Goal: Complete application form: Complete application form

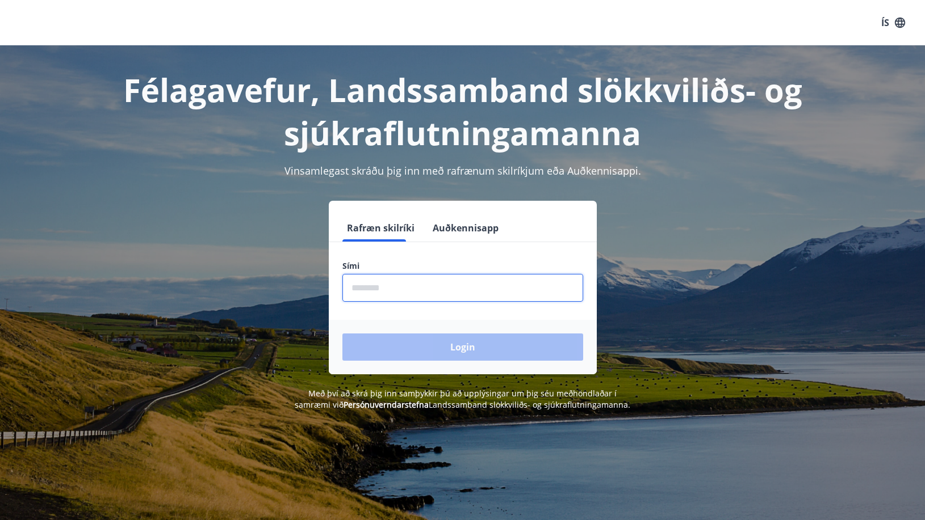
click at [386, 284] on input "phone" at bounding box center [462, 288] width 241 height 28
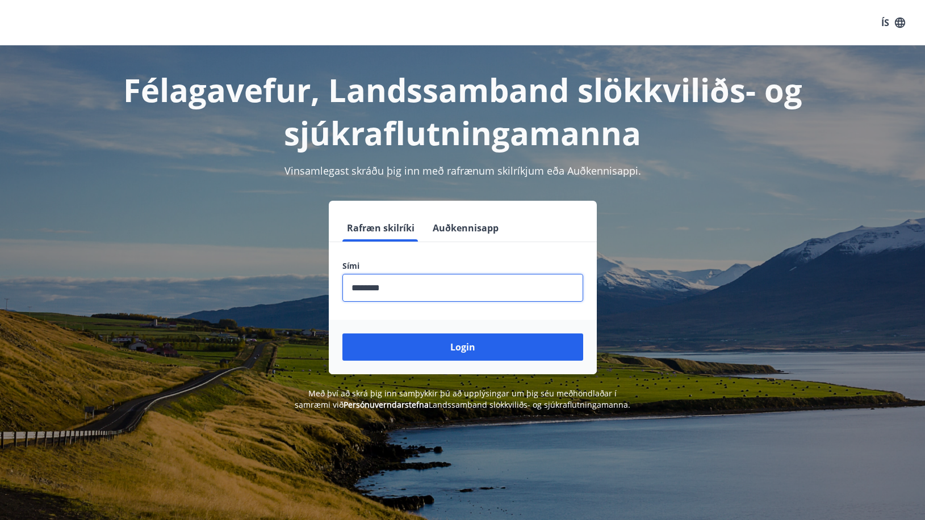
type input "********"
click at [342, 334] on button "Login" at bounding box center [462, 347] width 241 height 27
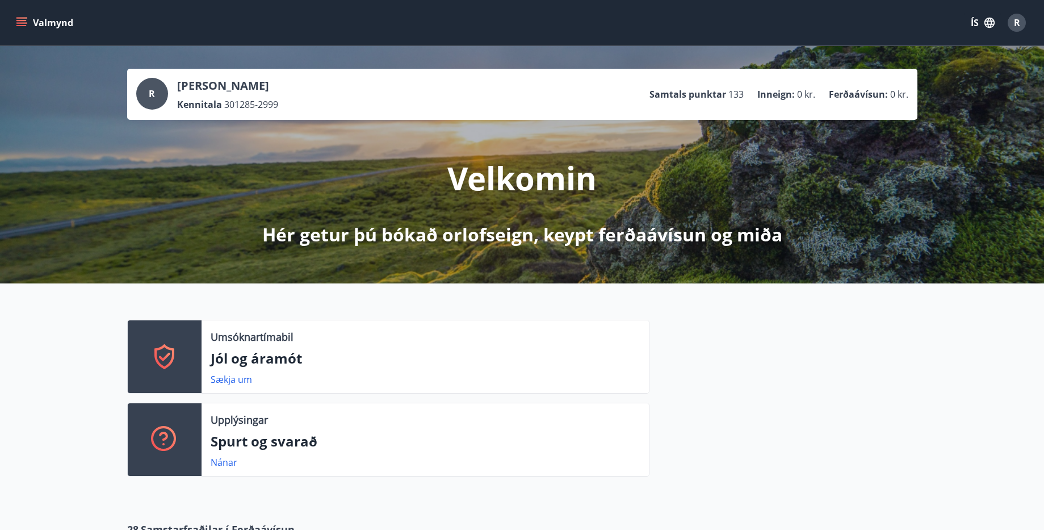
click at [153, 94] on span "R" at bounding box center [152, 93] width 6 height 12
click at [932, 26] on span "R" at bounding box center [1017, 22] width 6 height 12
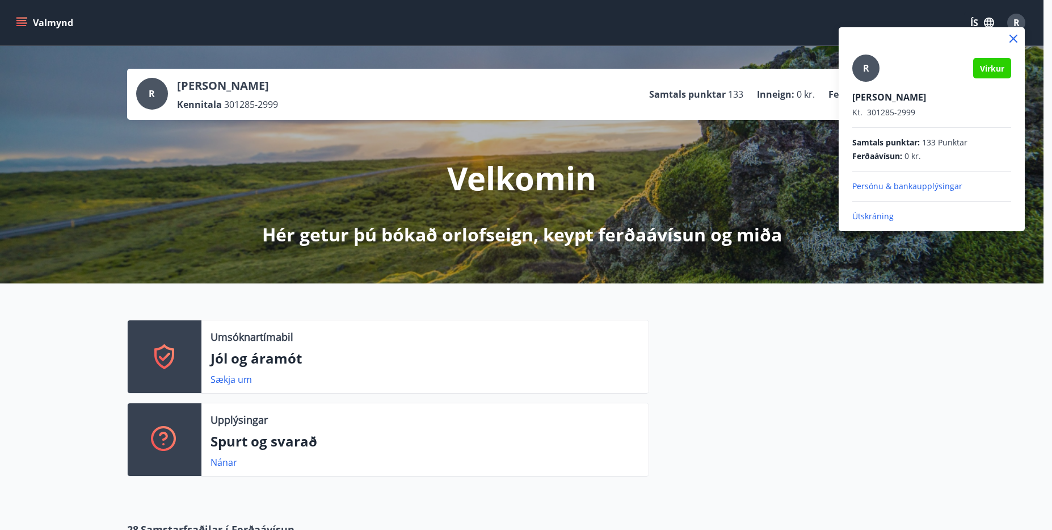
click at [932, 25] on div at bounding box center [526, 265] width 1052 height 530
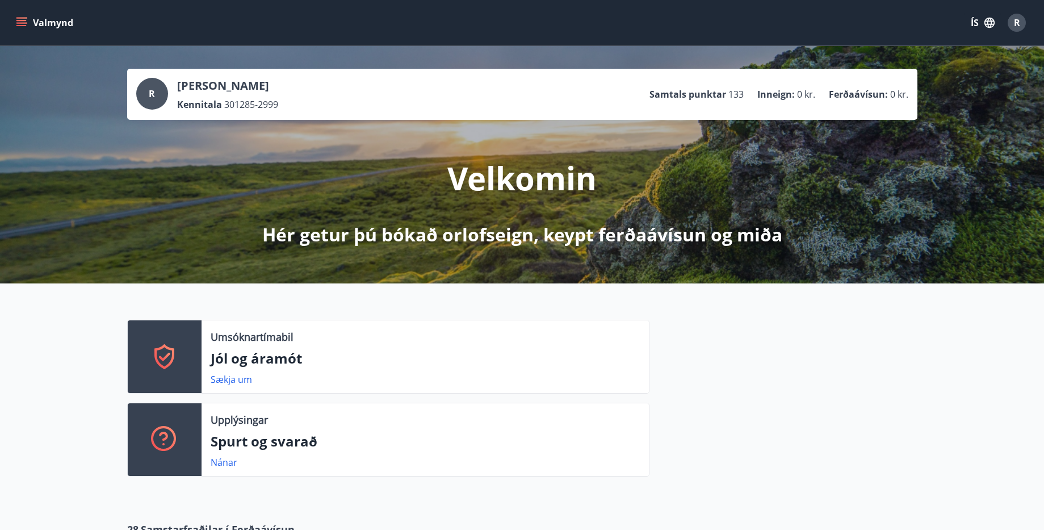
click at [14, 22] on button "Valmynd" at bounding box center [46, 22] width 64 height 20
click at [561, 385] on div "Sækja um" at bounding box center [425, 379] width 429 height 14
click at [21, 30] on button "Valmynd" at bounding box center [46, 22] width 64 height 20
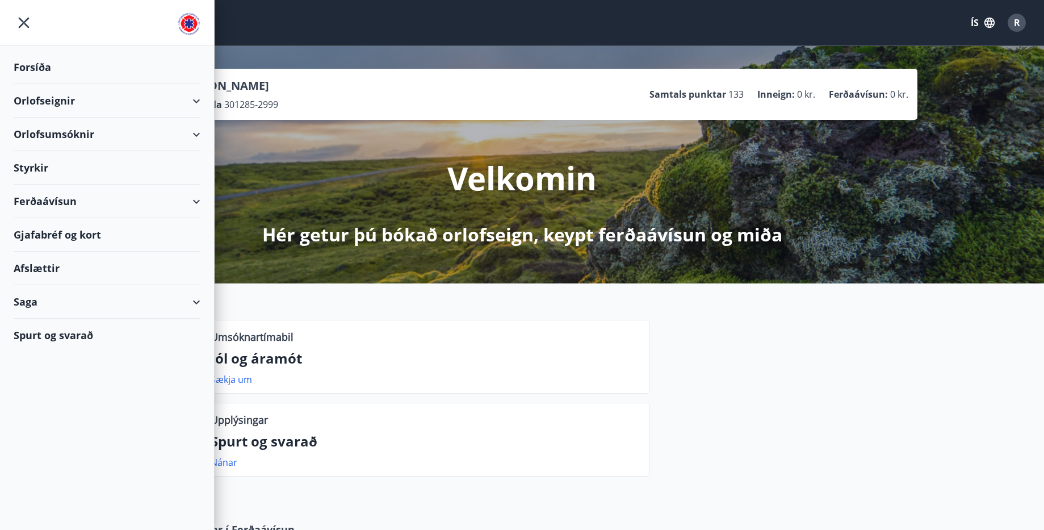
click at [41, 167] on div "Styrkir" at bounding box center [107, 167] width 187 height 33
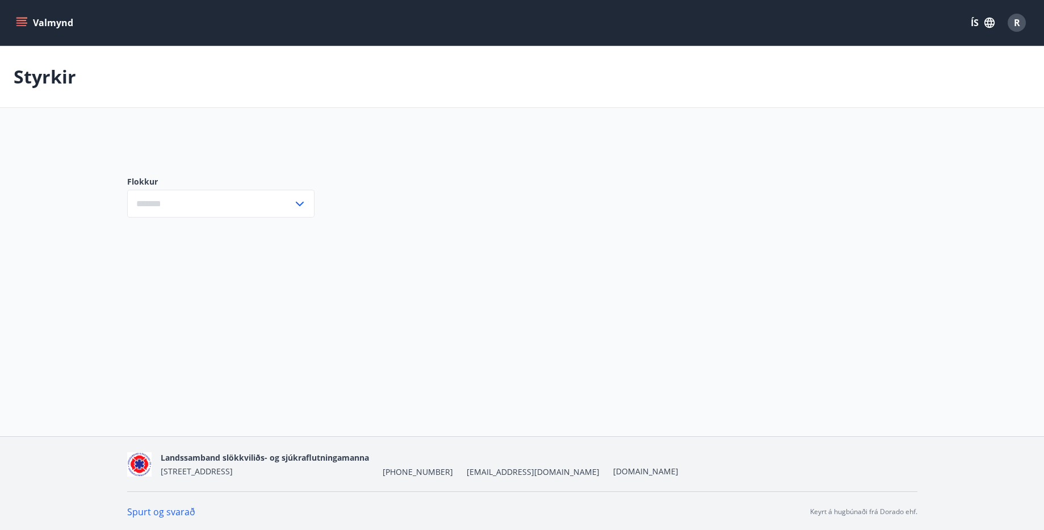
type input "***"
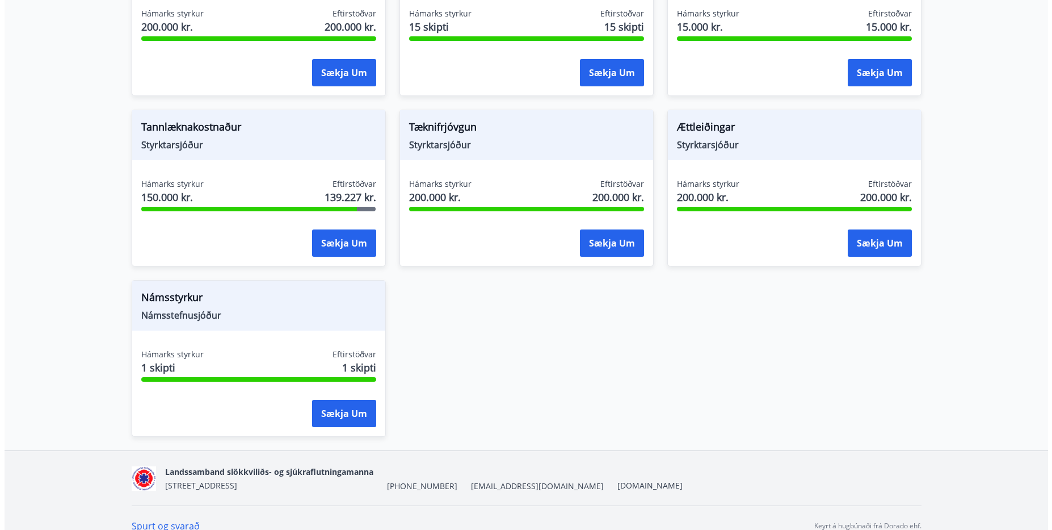
scroll to position [1333, 0]
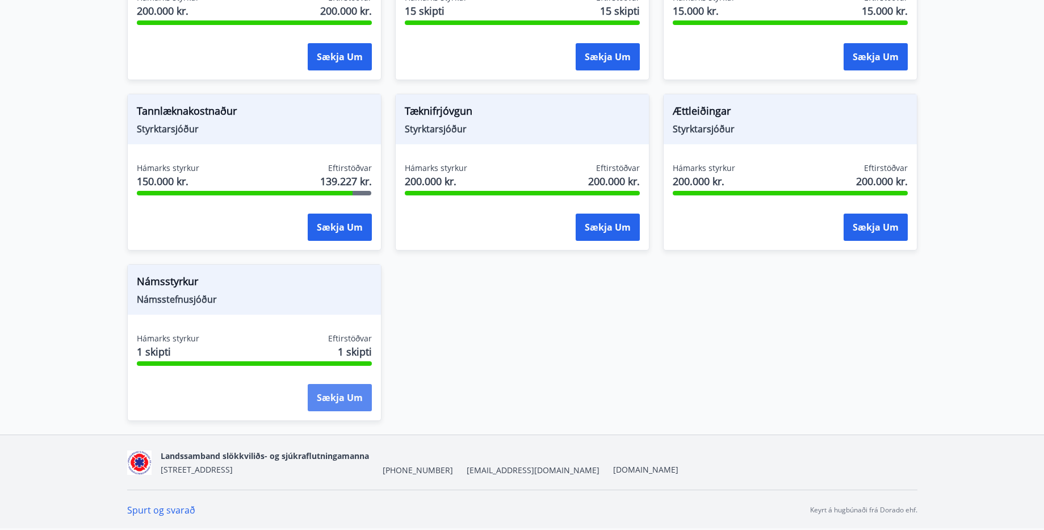
click at [345, 387] on button "Sækja um" at bounding box center [340, 397] width 64 height 27
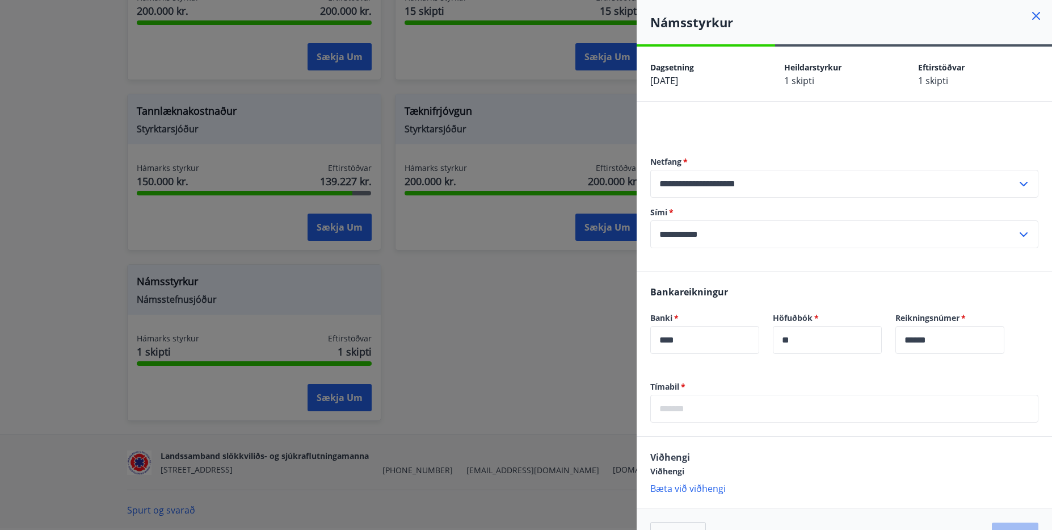
click at [698, 414] on input "text" at bounding box center [844, 408] width 388 height 28
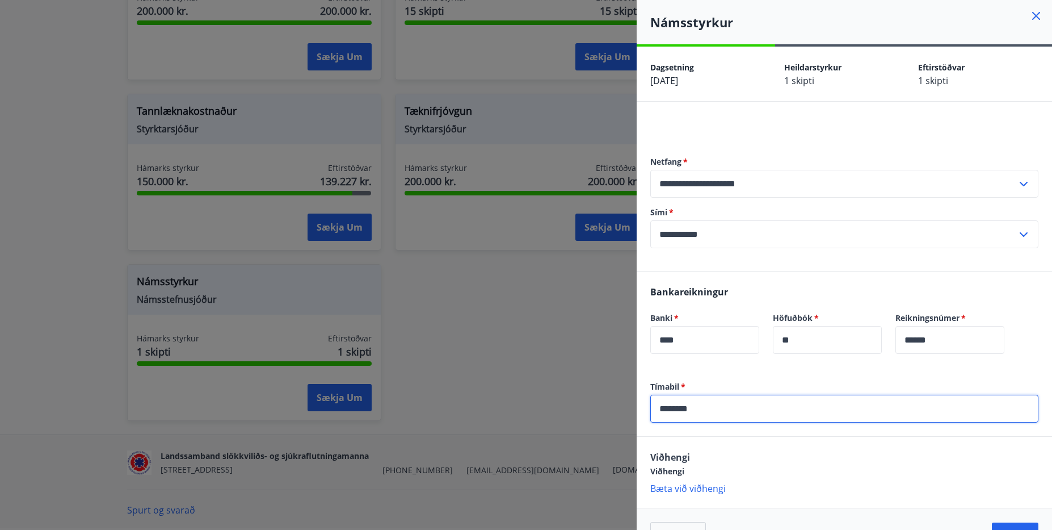
type input "*********"
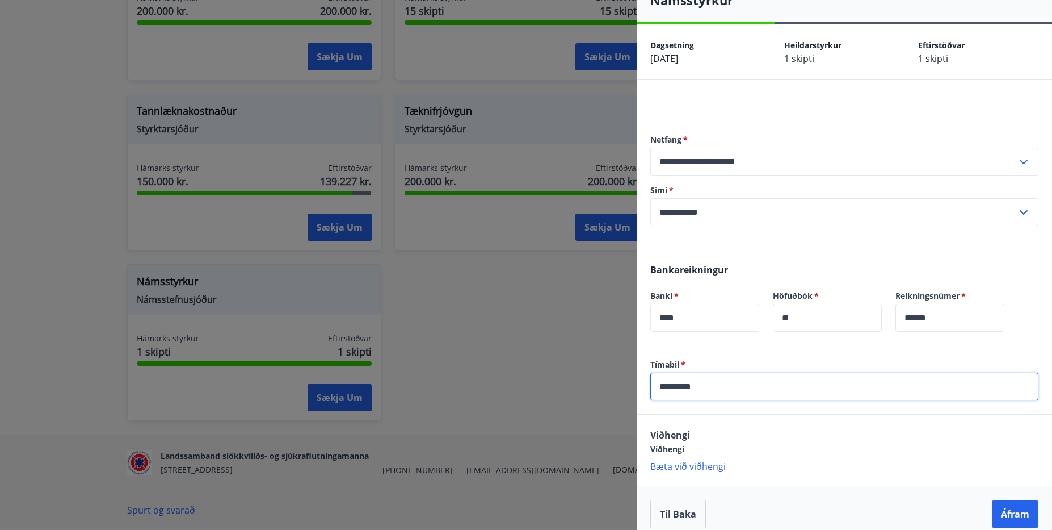
scroll to position [34, 0]
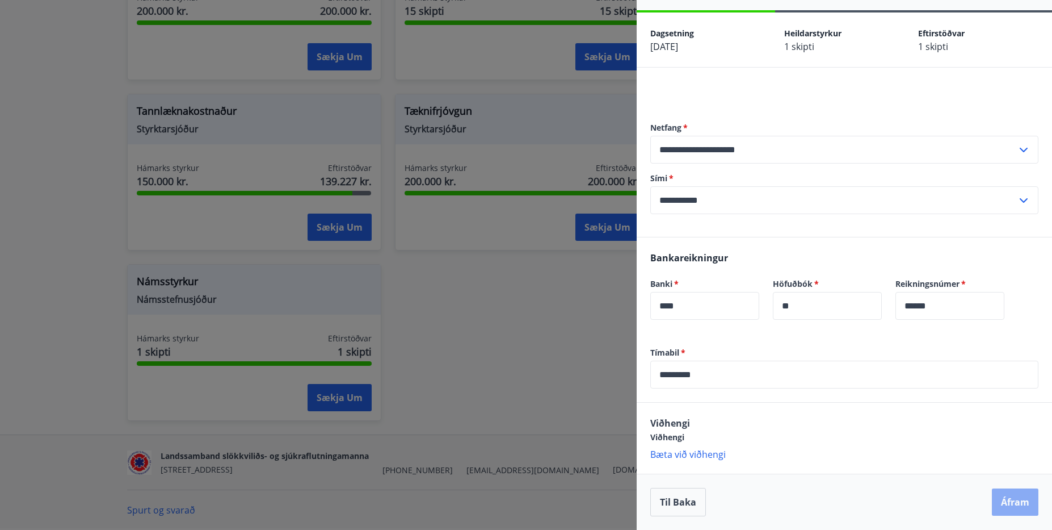
click at [932, 502] on button "Áfram" at bounding box center [1015, 501] width 47 height 27
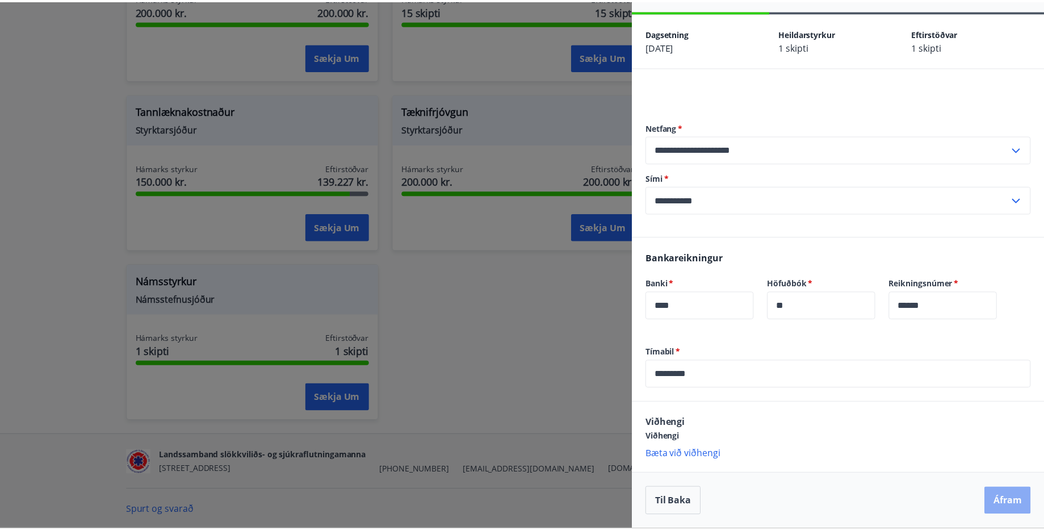
scroll to position [0, 0]
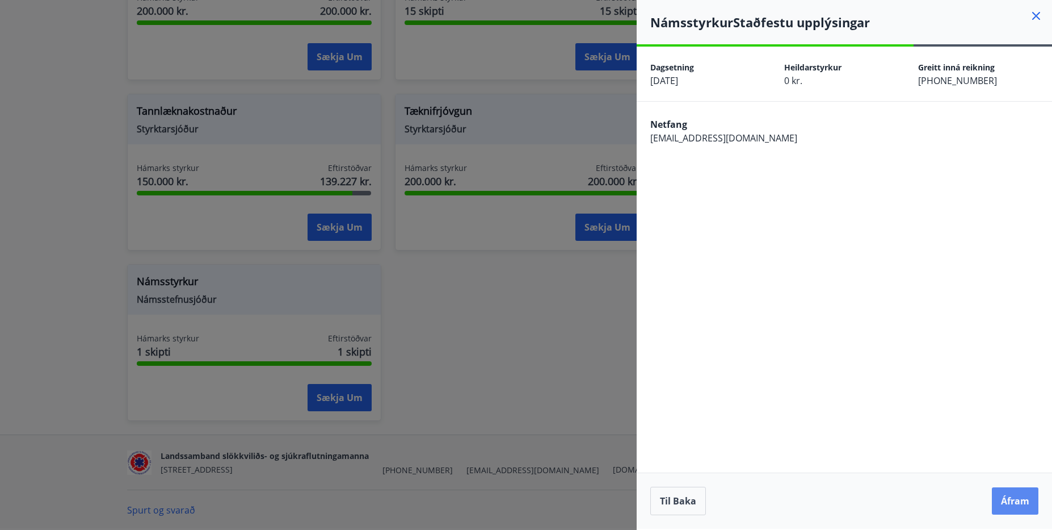
click at [932, 508] on button "Áfram" at bounding box center [1015, 500] width 47 height 27
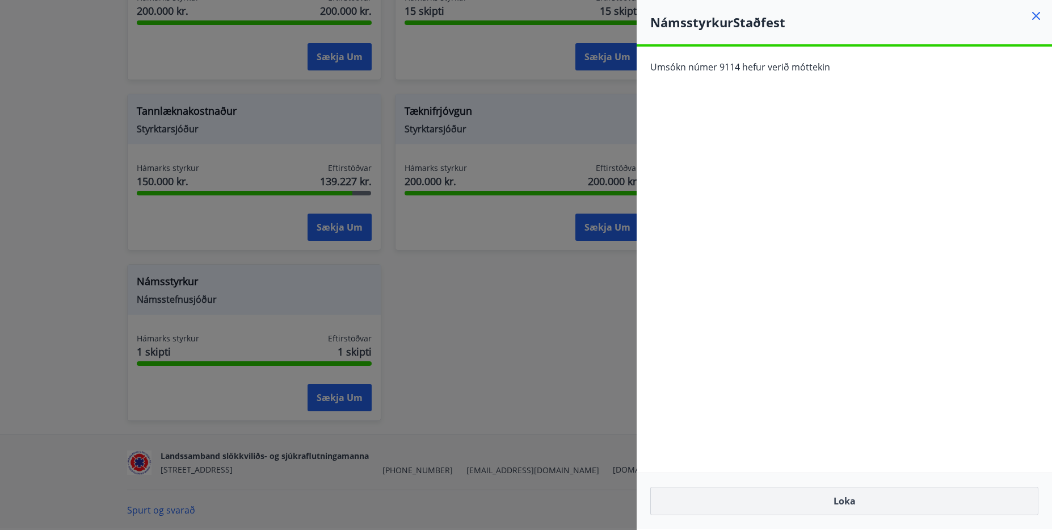
click at [848, 505] on button "Loka" at bounding box center [844, 500] width 388 height 28
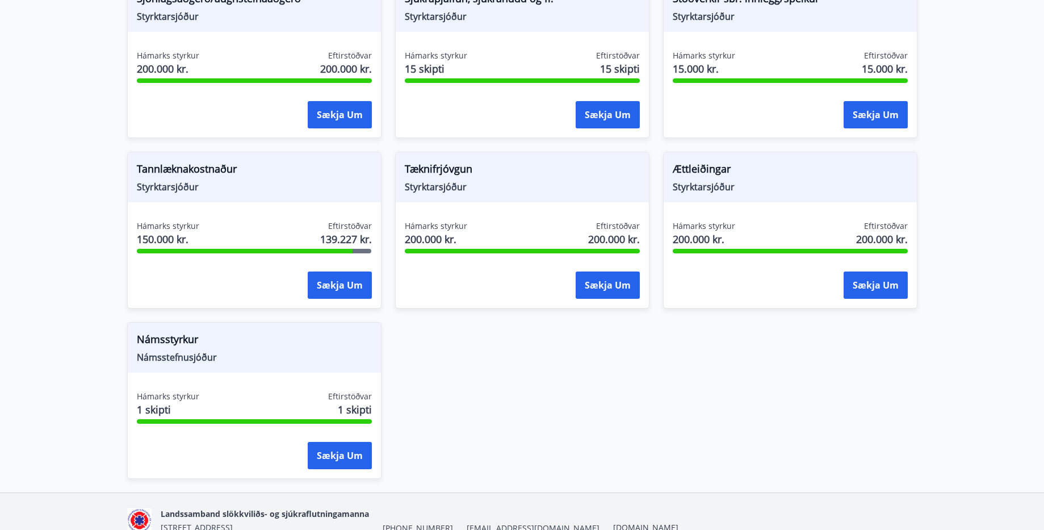
scroll to position [1163, 0]
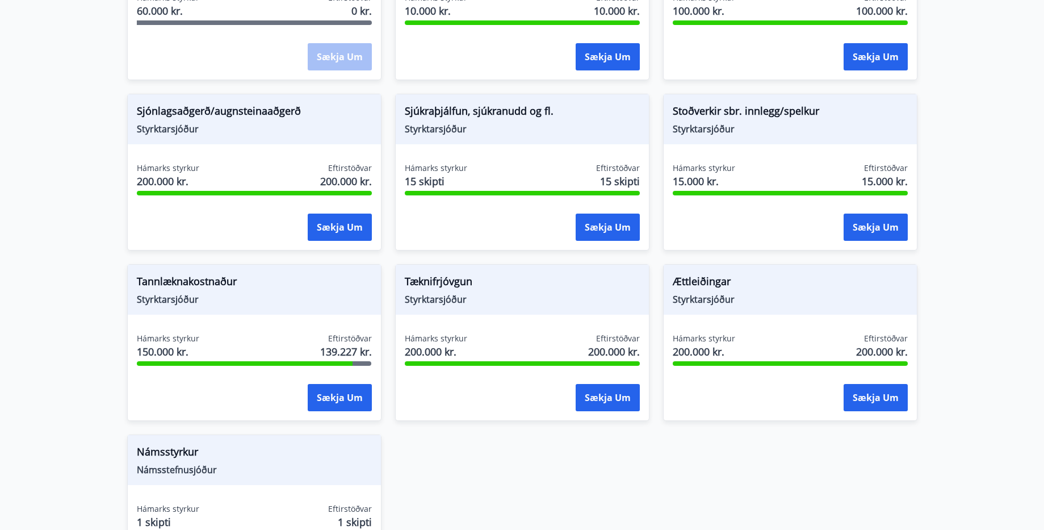
drag, startPoint x: 435, startPoint y: 116, endPoint x: 447, endPoint y: 117, distance: 12.5
click at [435, 116] on span "Sjúkraþjálfun, sjúkranudd og fl." at bounding box center [522, 112] width 235 height 19
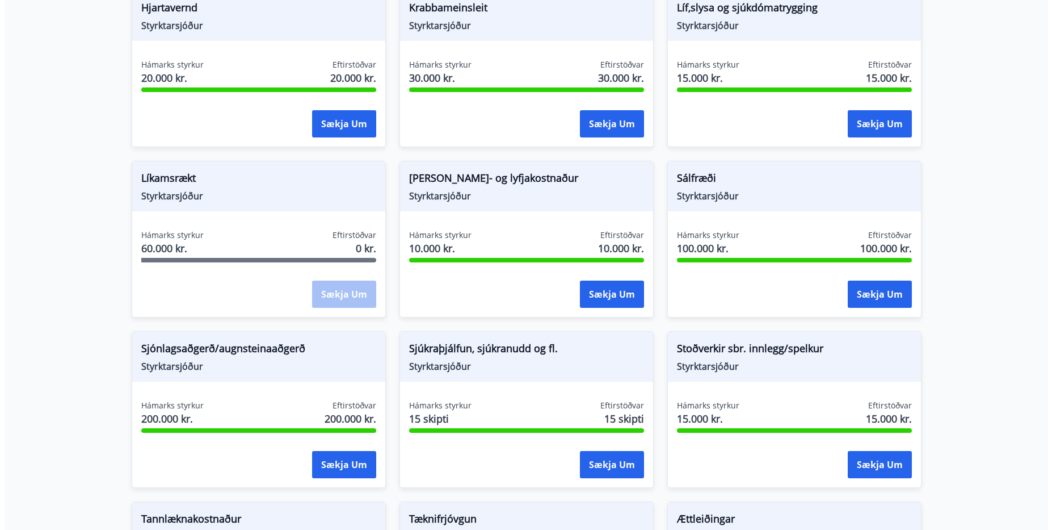
scroll to position [1220, 0]
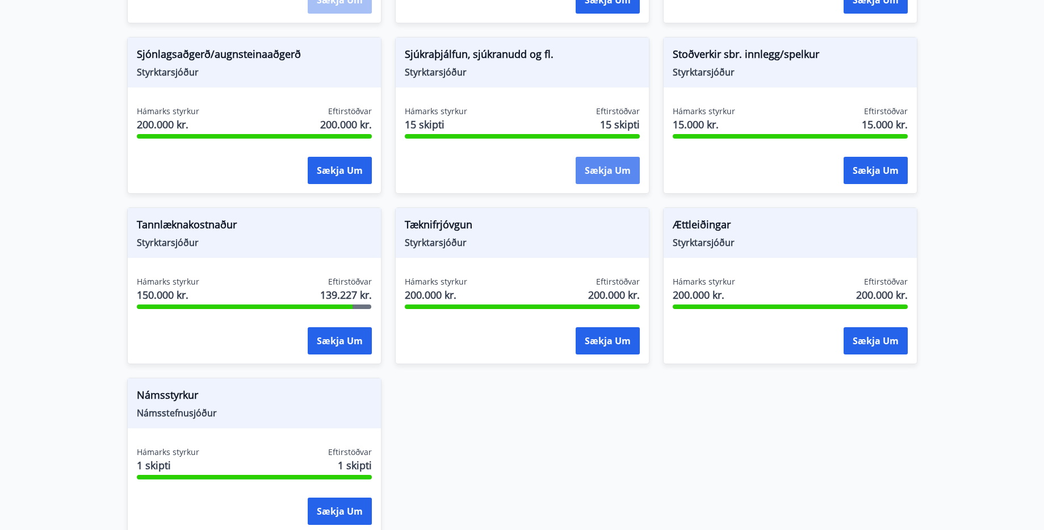
click at [605, 168] on button "Sækja um" at bounding box center [607, 170] width 64 height 27
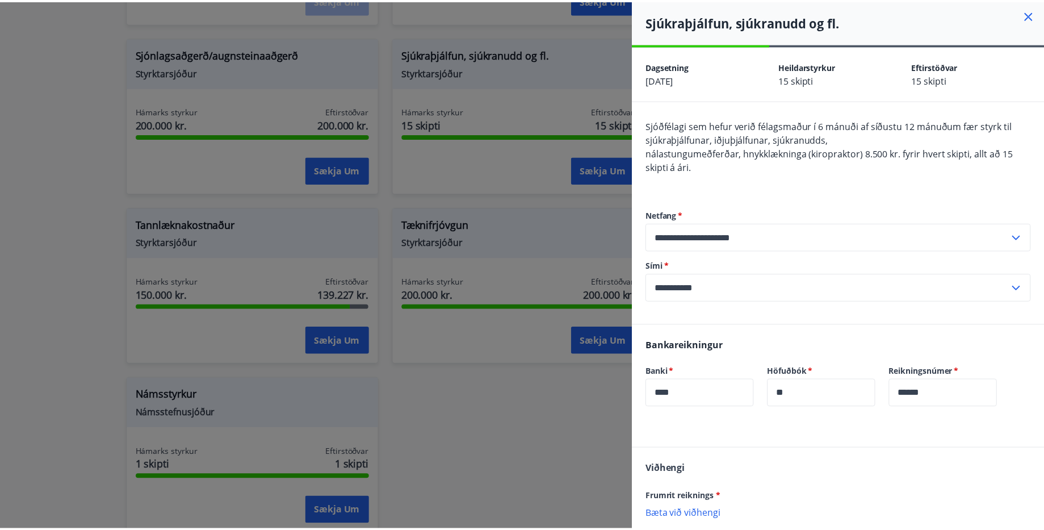
scroll to position [0, 0]
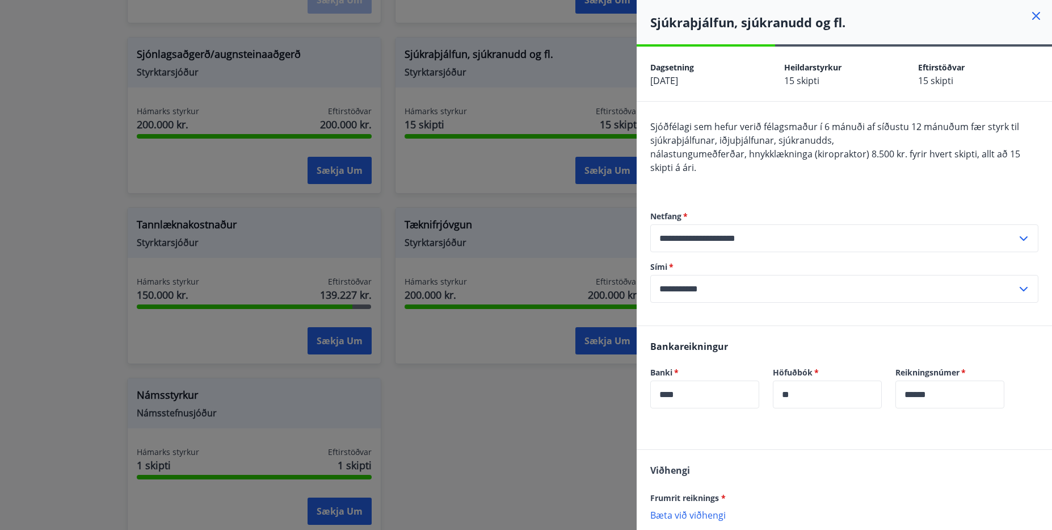
click at [859, 156] on span "nálastungumeðferðar, hnykklækninga (kiropraktor) 8.500 kr. fyrir hvert skipti, …" at bounding box center [835, 161] width 370 height 26
click at [453, 201] on div at bounding box center [526, 265] width 1052 height 530
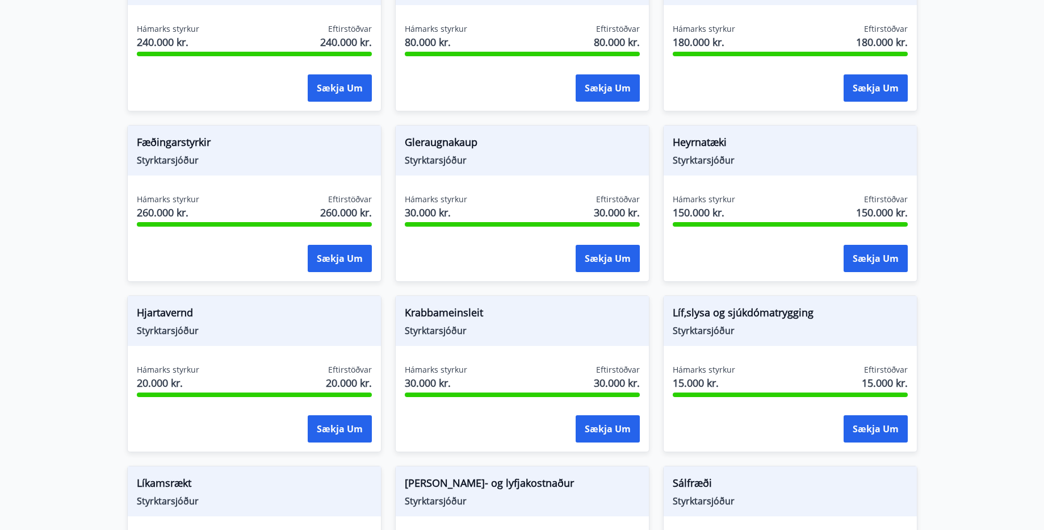
scroll to position [595, 0]
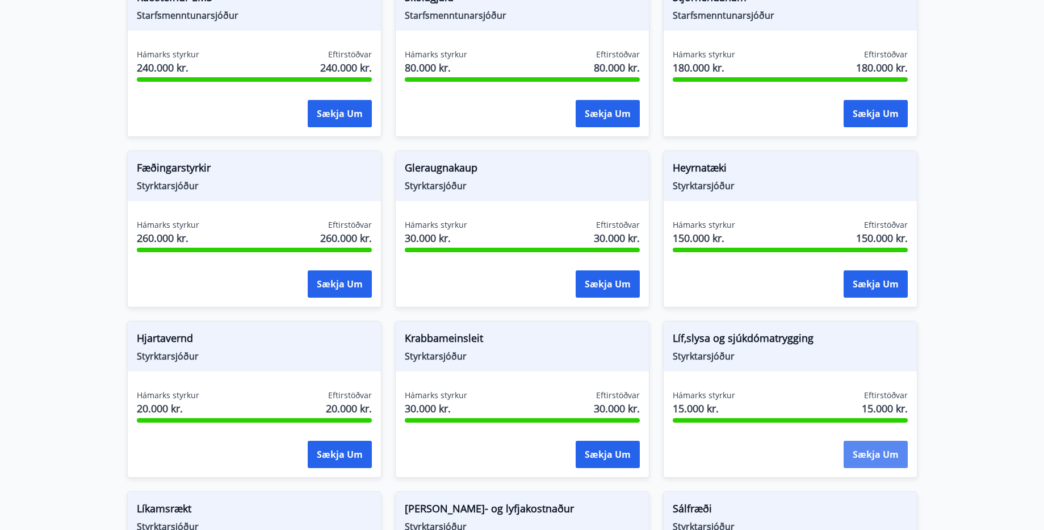
click at [875, 455] on button "Sækja um" at bounding box center [875, 453] width 64 height 27
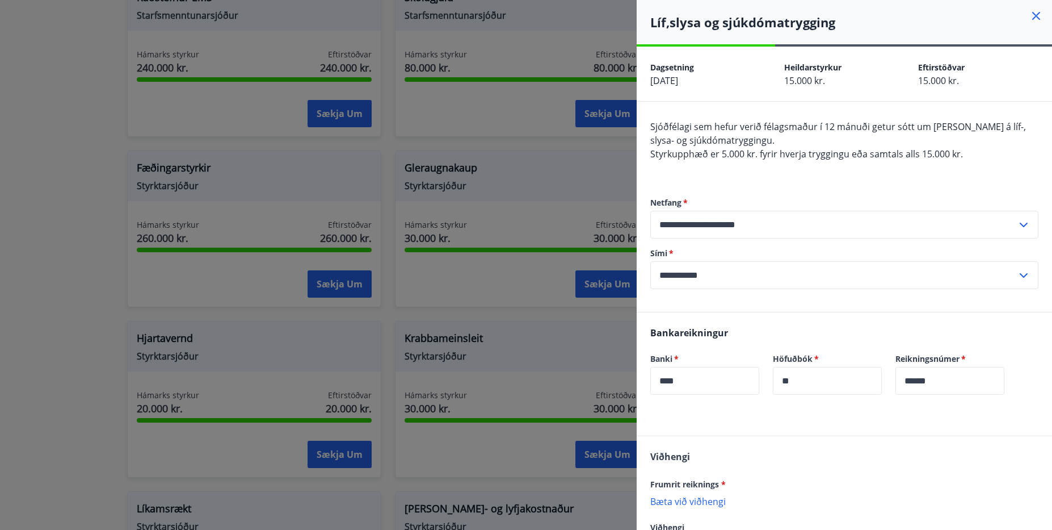
click at [570, 190] on div at bounding box center [526, 265] width 1052 height 530
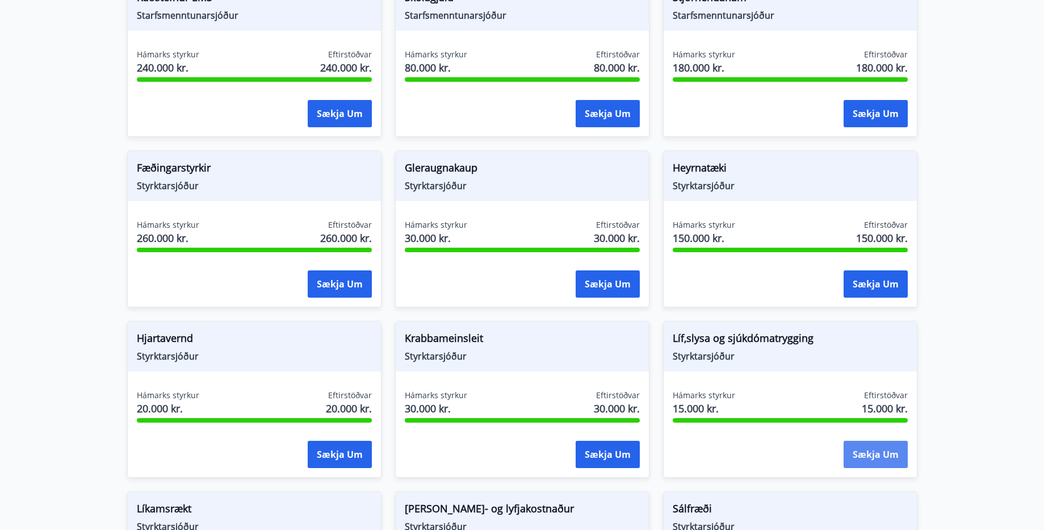
click at [858, 462] on button "Sækja um" at bounding box center [875, 453] width 64 height 27
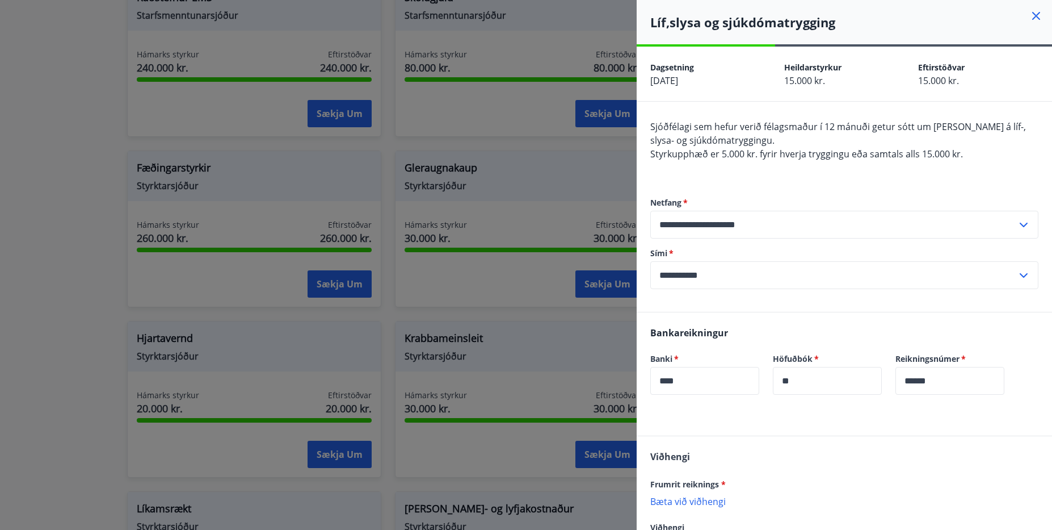
click at [541, 176] on div at bounding box center [526, 265] width 1052 height 530
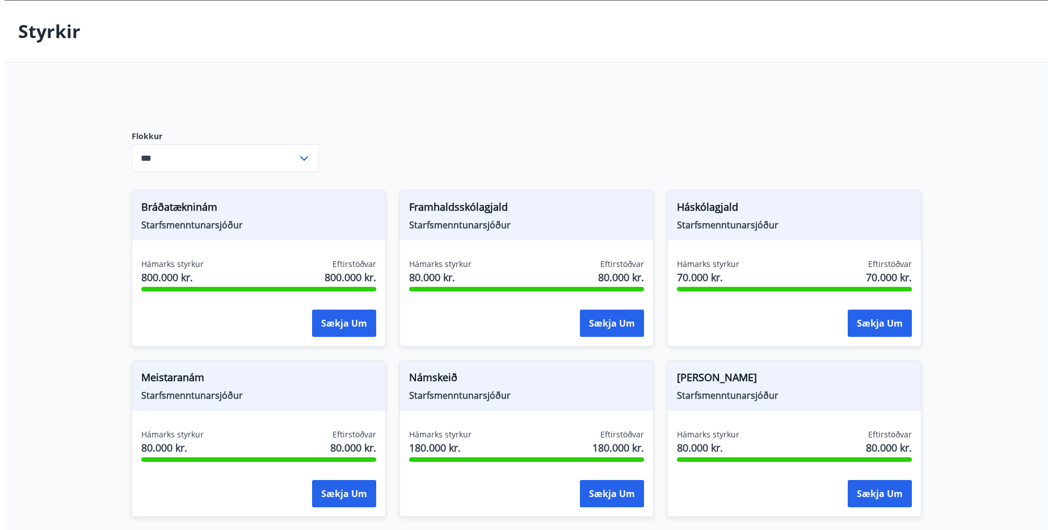
scroll to position [28, 0]
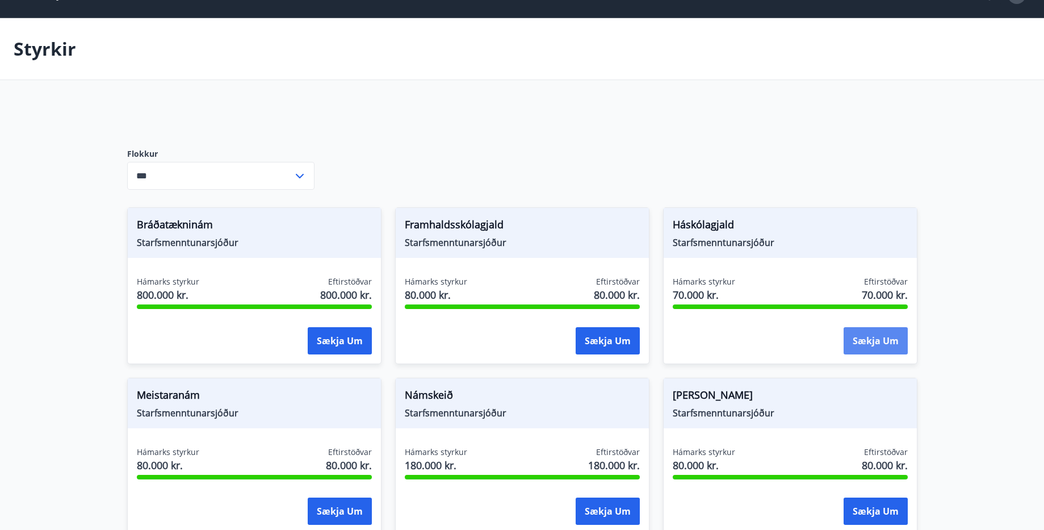
click at [889, 348] on button "Sækja um" at bounding box center [875, 340] width 64 height 27
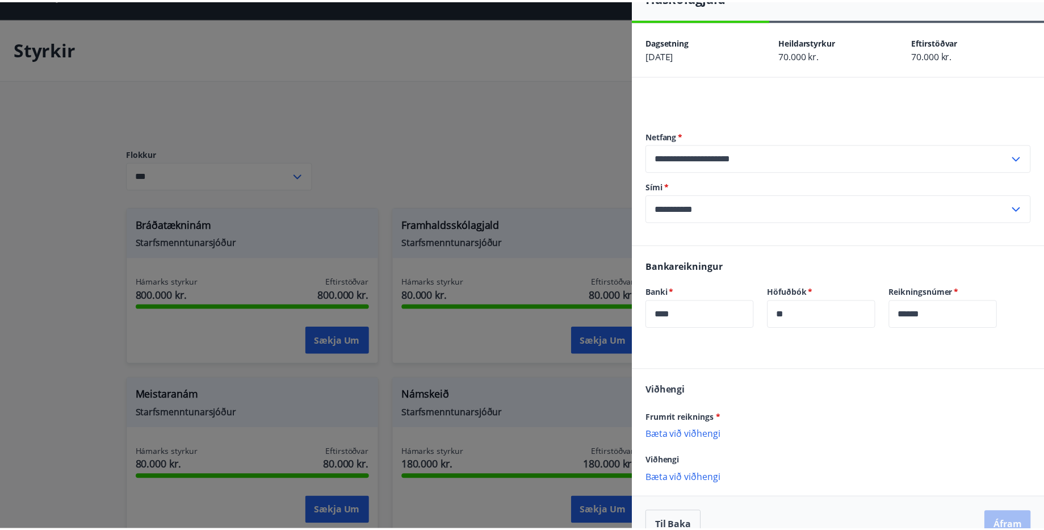
scroll to position [49, 0]
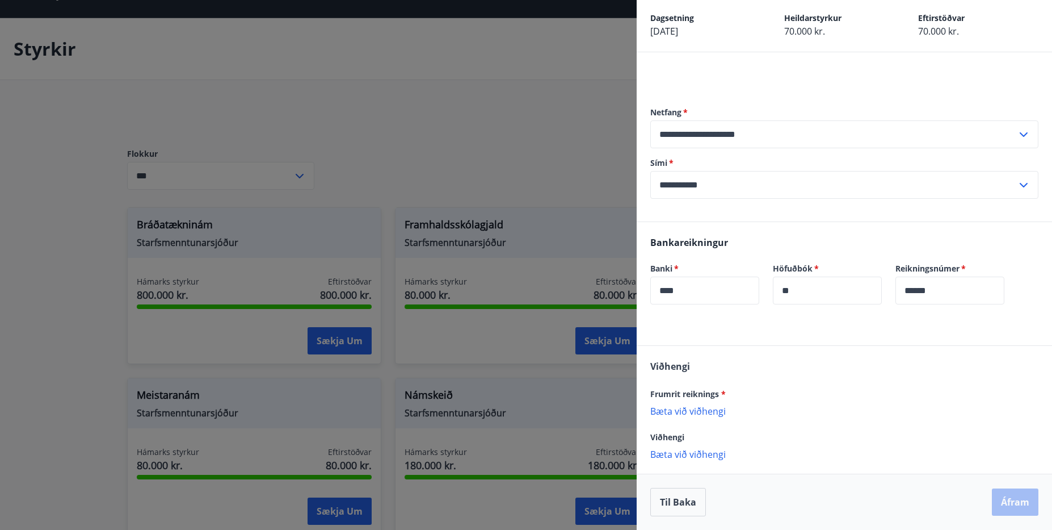
click at [505, 162] on div at bounding box center [526, 265] width 1052 height 530
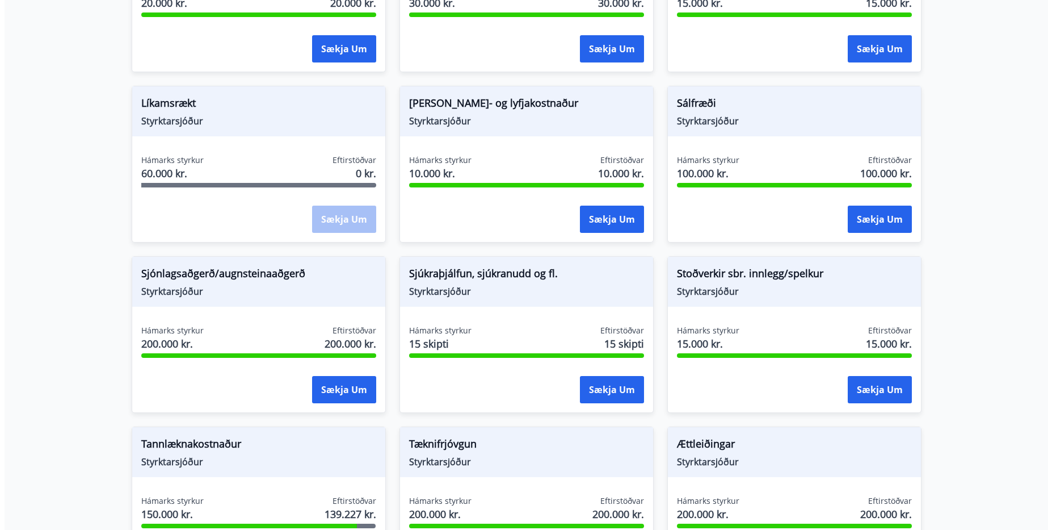
scroll to position [993, 0]
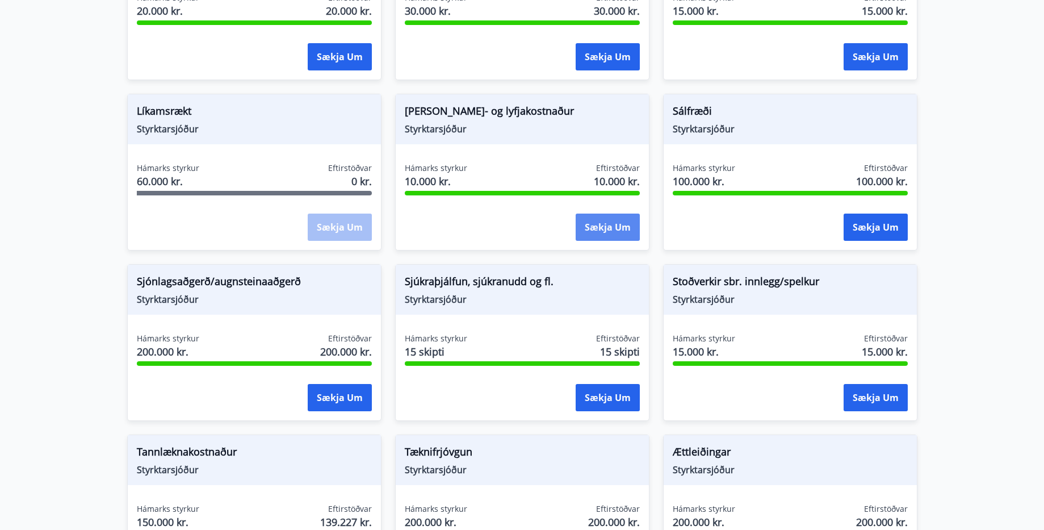
click at [611, 218] on button "Sækja um" at bounding box center [607, 226] width 64 height 27
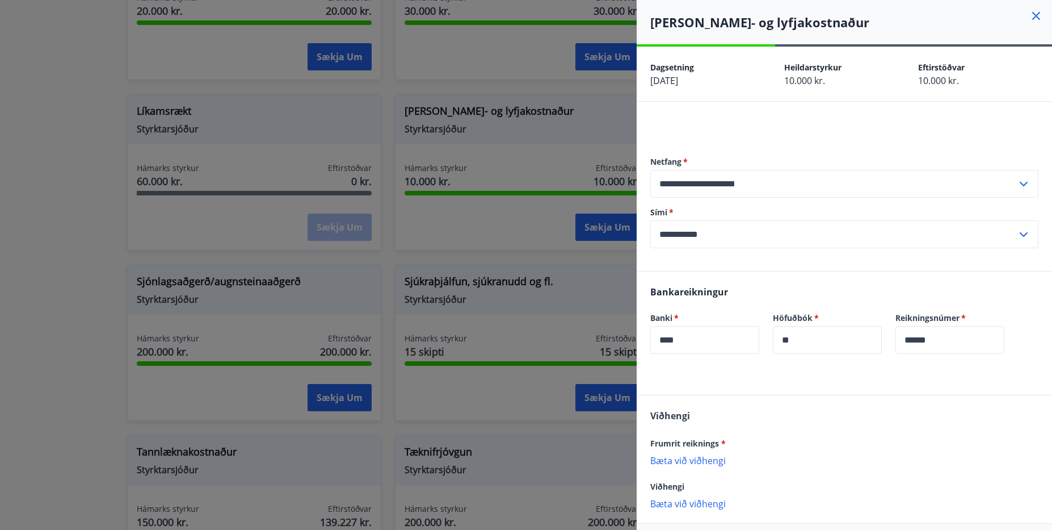
click at [693, 122] on div at bounding box center [844, 127] width 388 height 14
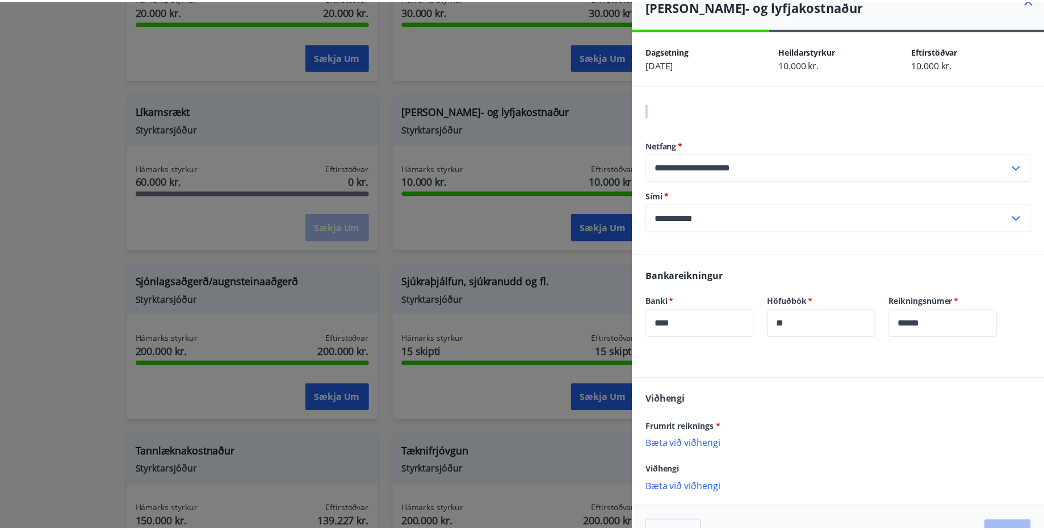
scroll to position [0, 0]
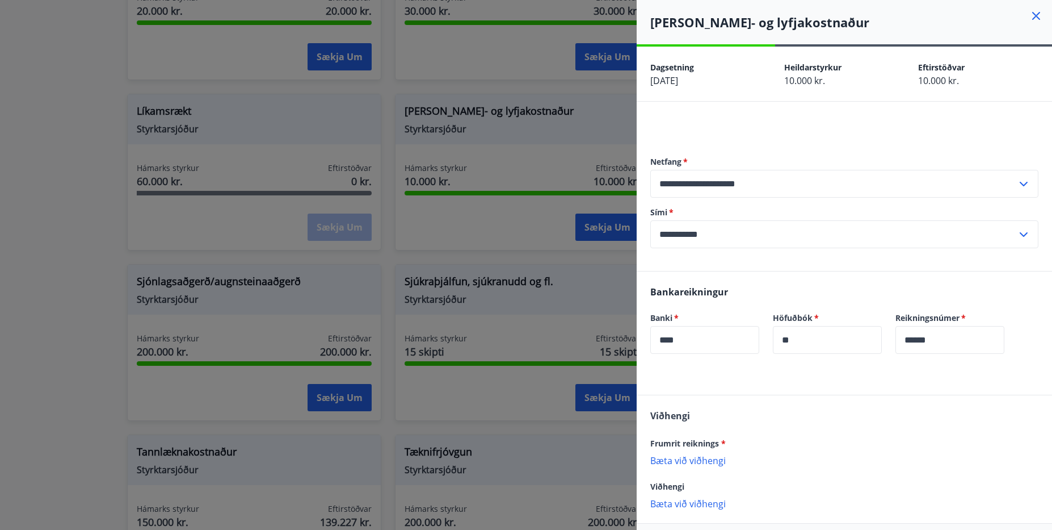
click at [480, 213] on div at bounding box center [526, 265] width 1052 height 530
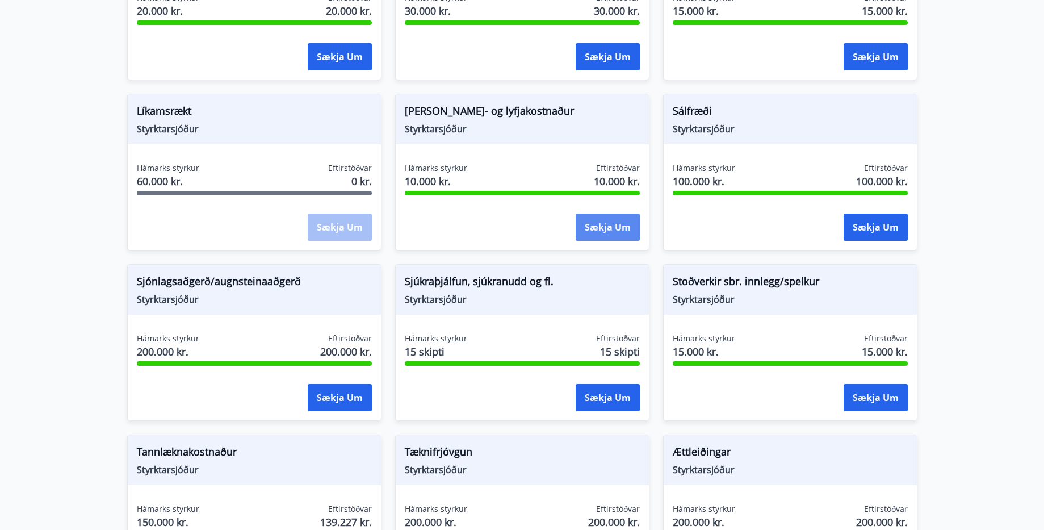
click at [615, 224] on button "Sækja um" at bounding box center [607, 226] width 64 height 27
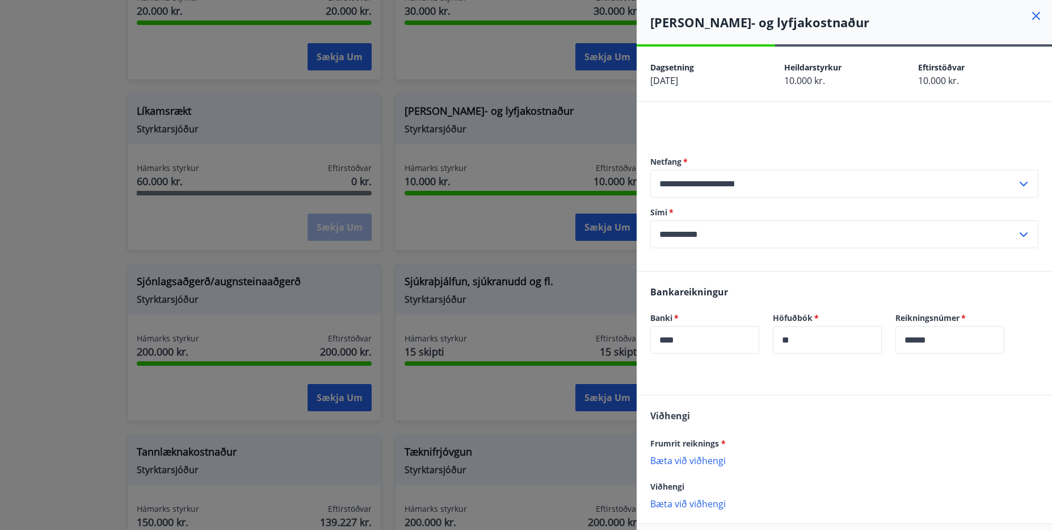
click at [502, 246] on div at bounding box center [526, 265] width 1052 height 530
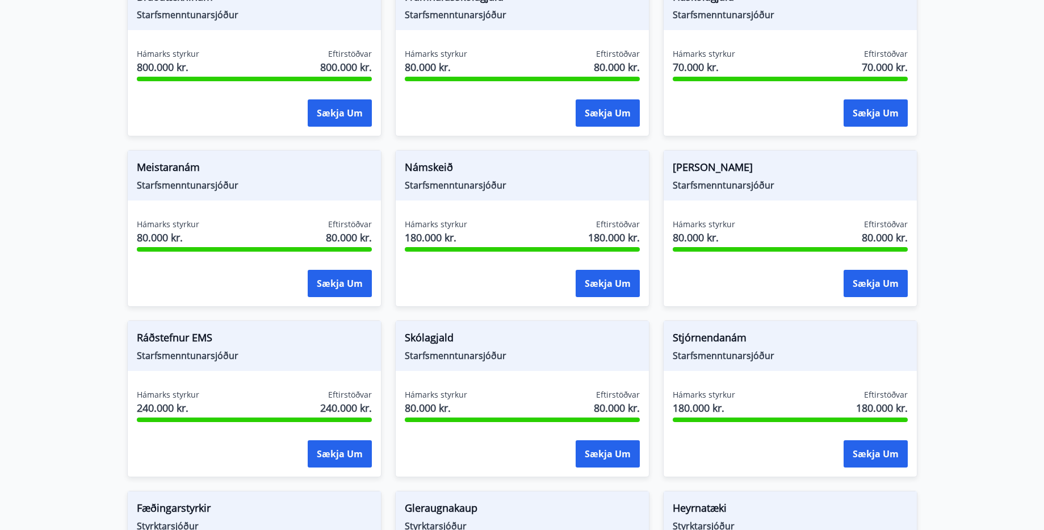
scroll to position [255, 0]
click at [855, 460] on button "Sækja um" at bounding box center [875, 453] width 64 height 27
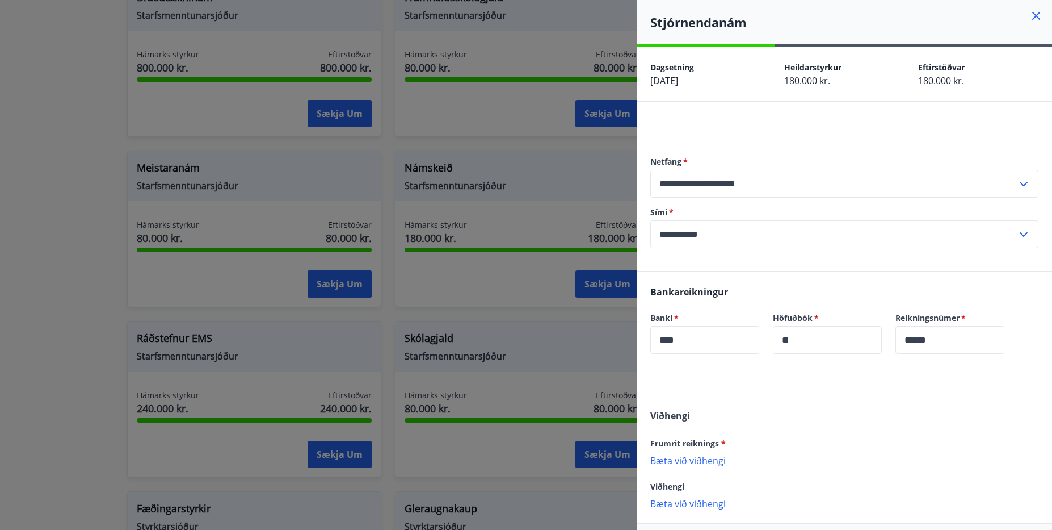
click at [465, 298] on div at bounding box center [526, 265] width 1052 height 530
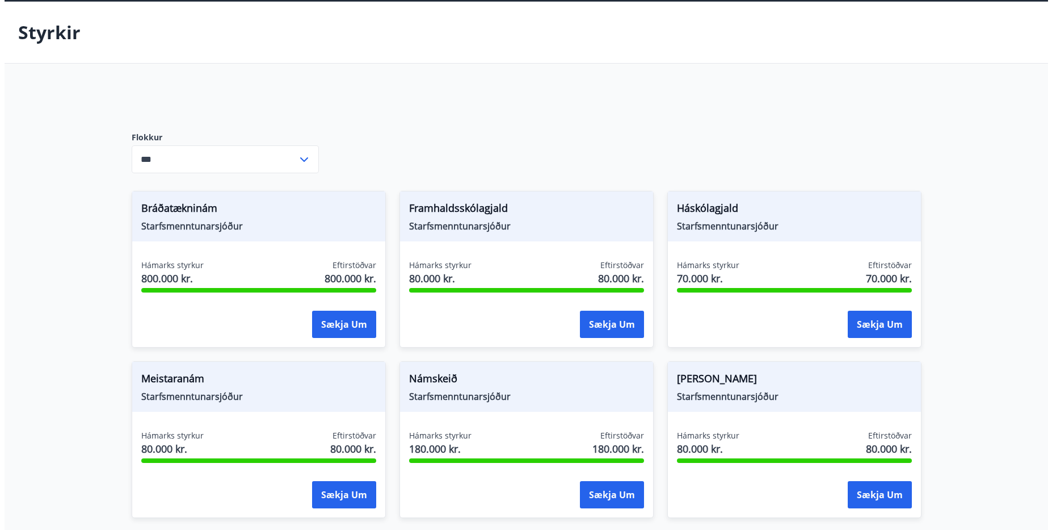
scroll to position [114, 0]
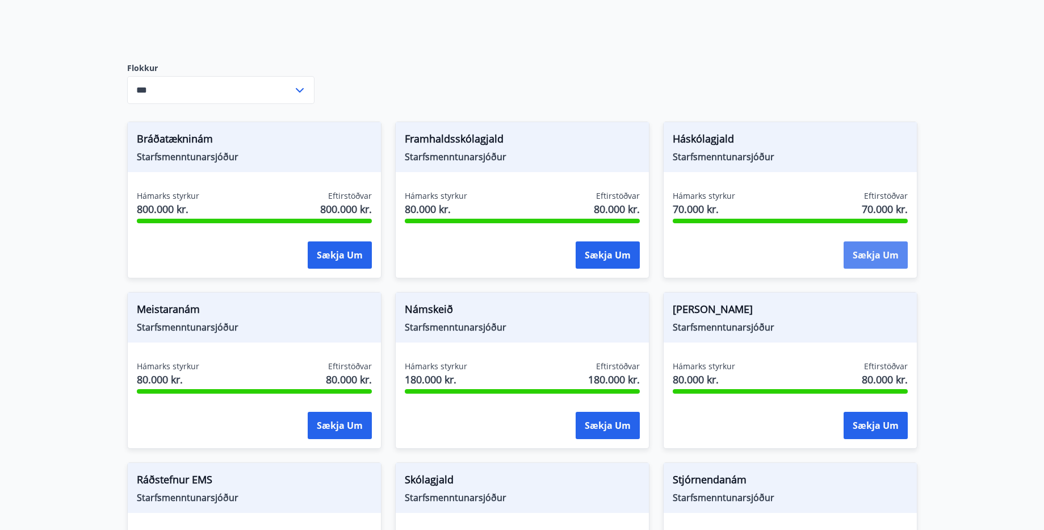
click at [894, 250] on button "Sækja um" at bounding box center [875, 254] width 64 height 27
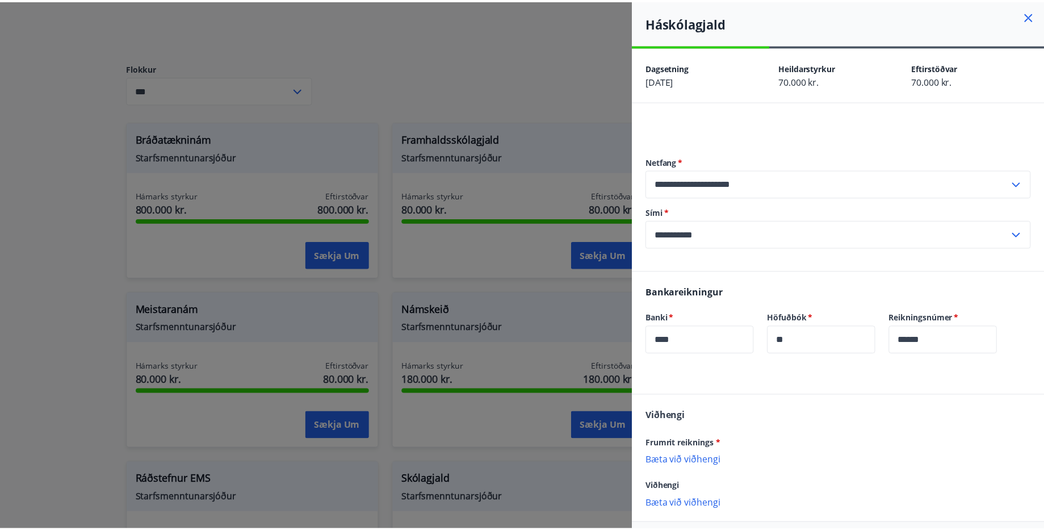
scroll to position [49, 0]
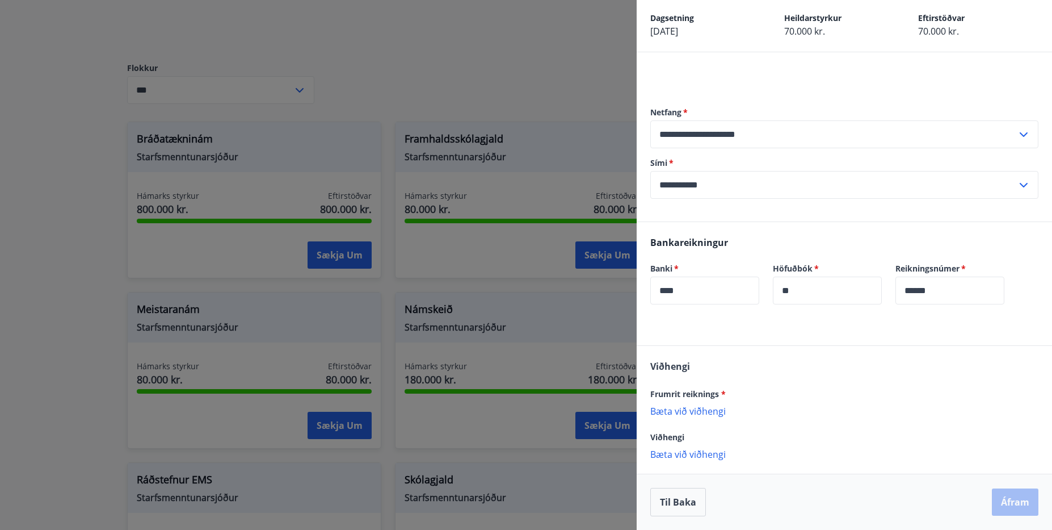
click at [501, 285] on div at bounding box center [526, 265] width 1052 height 530
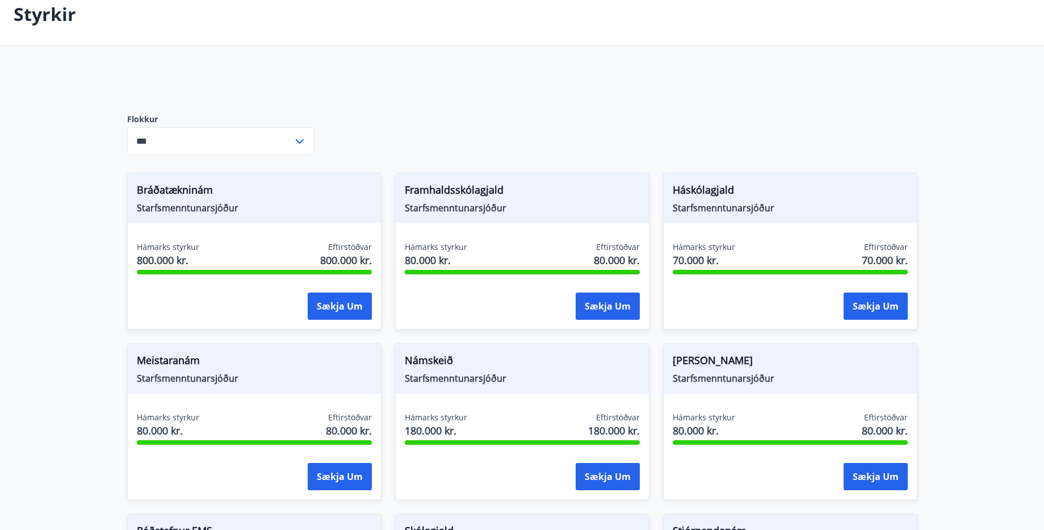
scroll to position [0, 0]
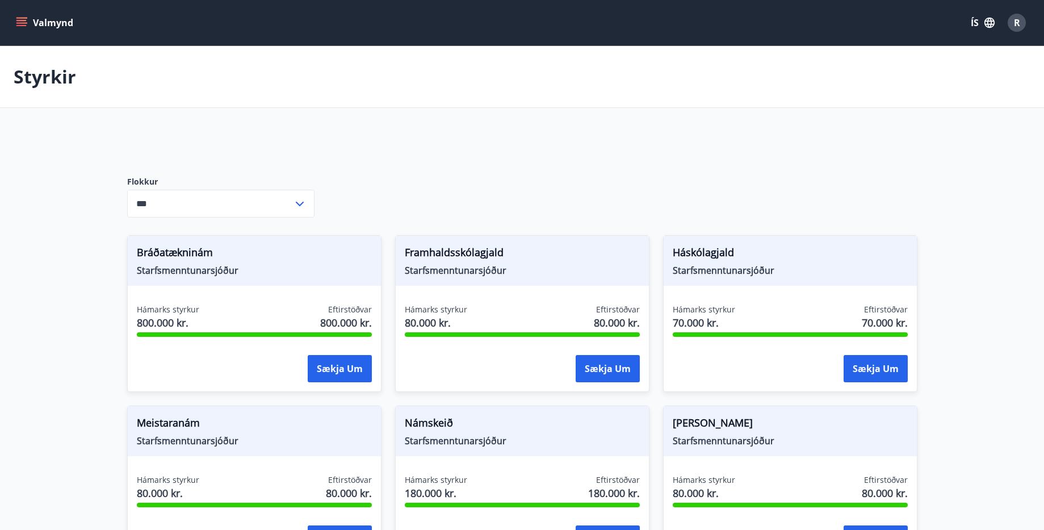
click at [24, 14] on button "Valmynd" at bounding box center [46, 22] width 64 height 20
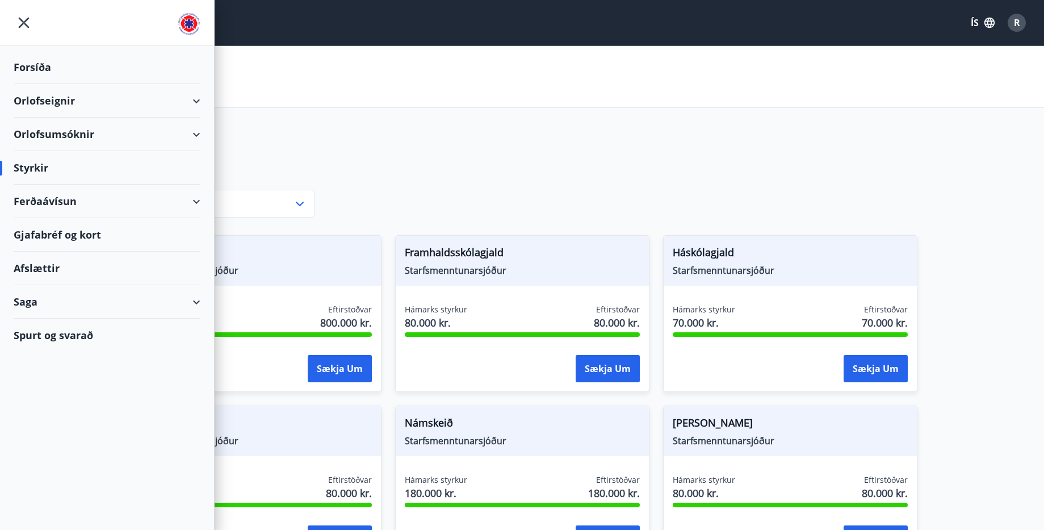
click at [85, 342] on div "Spurt og svarað" at bounding box center [107, 334] width 187 height 33
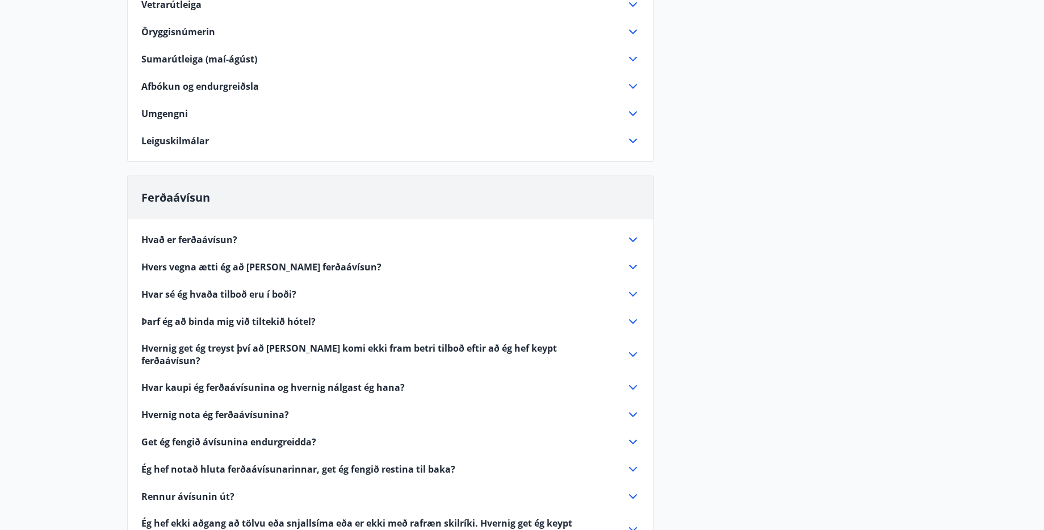
scroll to position [132, 0]
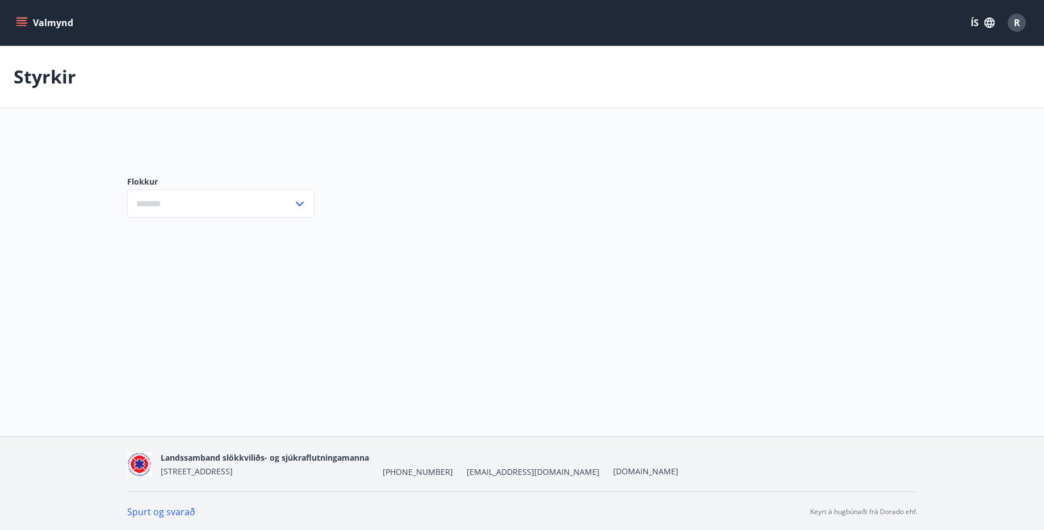
type input "***"
